Goal: Task Accomplishment & Management: Manage account settings

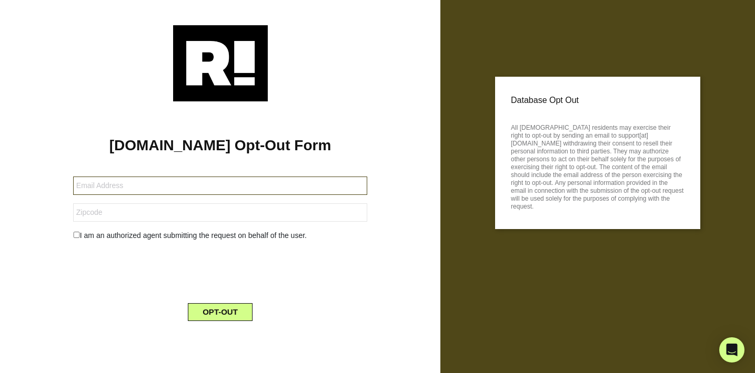
click at [121, 188] on input "text" at bounding box center [220, 186] width 294 height 18
type input "[EMAIL_ADDRESS][DOMAIN_NAME]"
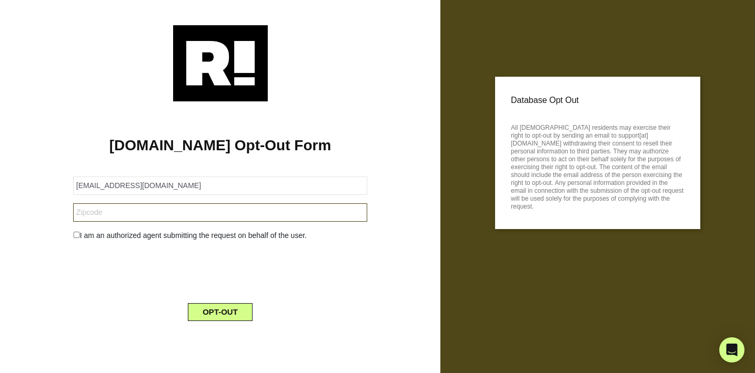
click at [107, 215] on input "text" at bounding box center [220, 213] width 294 height 18
type input "91741"
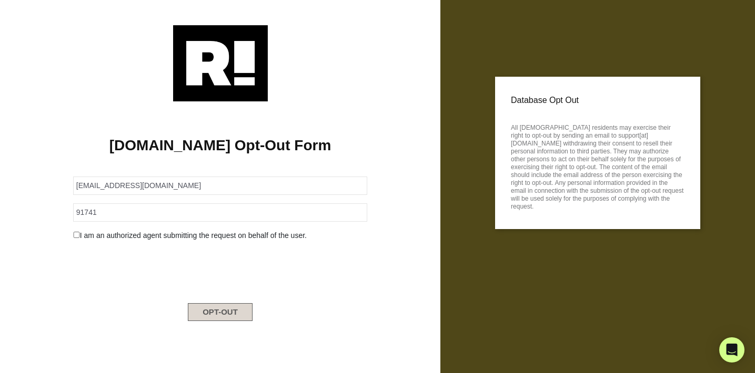
click at [222, 312] on button "OPT-OUT" at bounding box center [220, 312] width 65 height 18
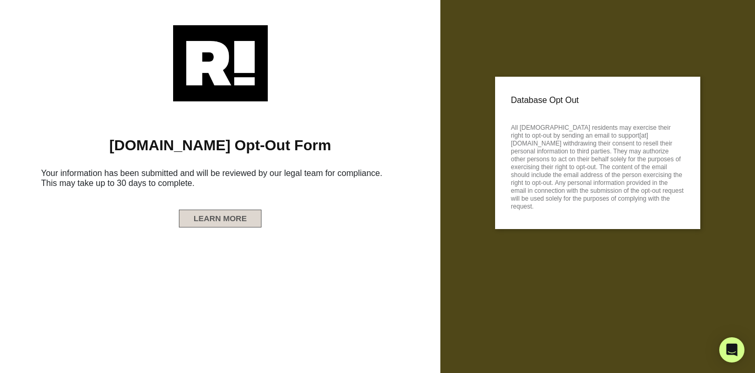
click at [220, 218] on button "LEARN MORE" at bounding box center [220, 219] width 83 height 18
